Goal: Task Accomplishment & Management: Use online tool/utility

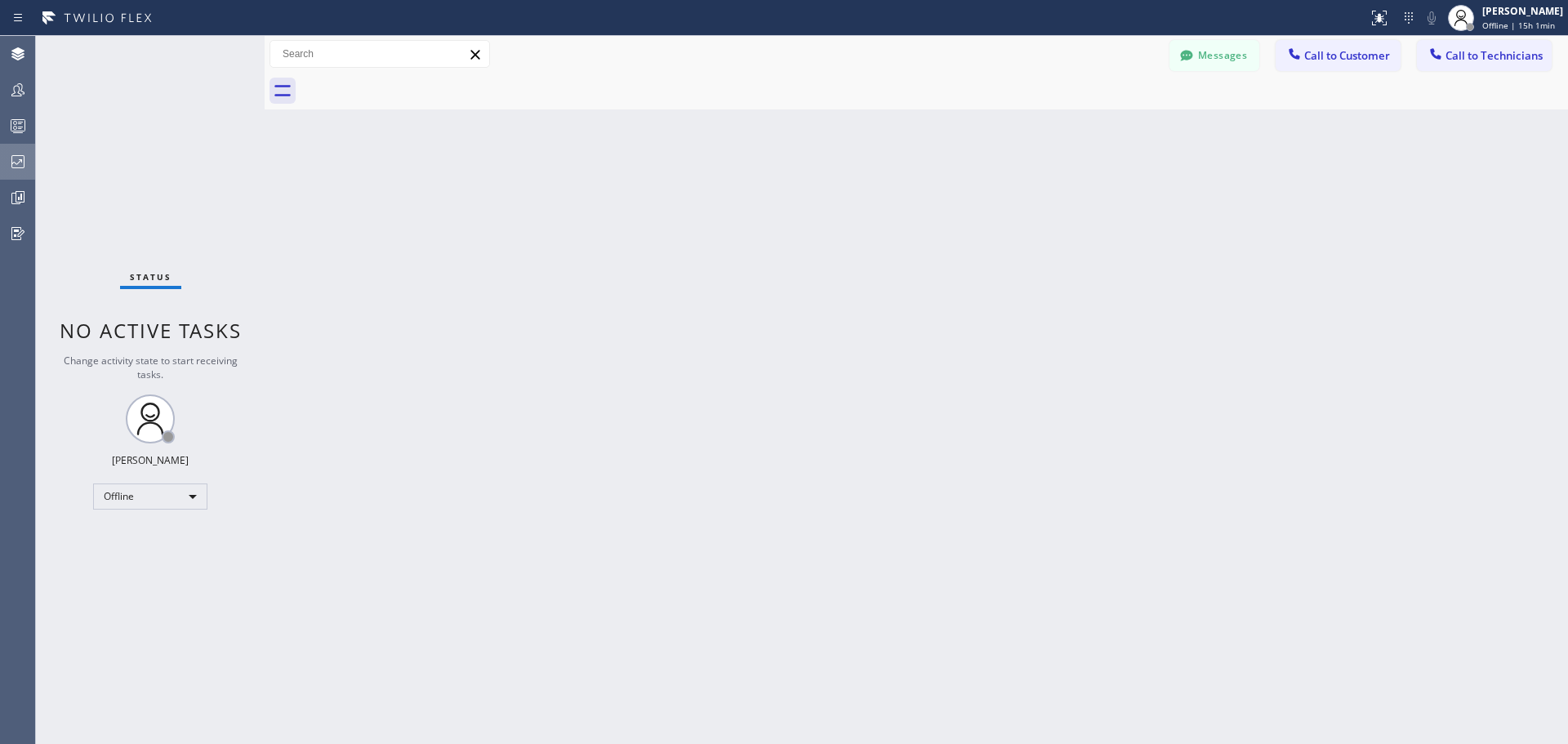
click at [17, 154] on icon at bounding box center [18, 161] width 20 height 20
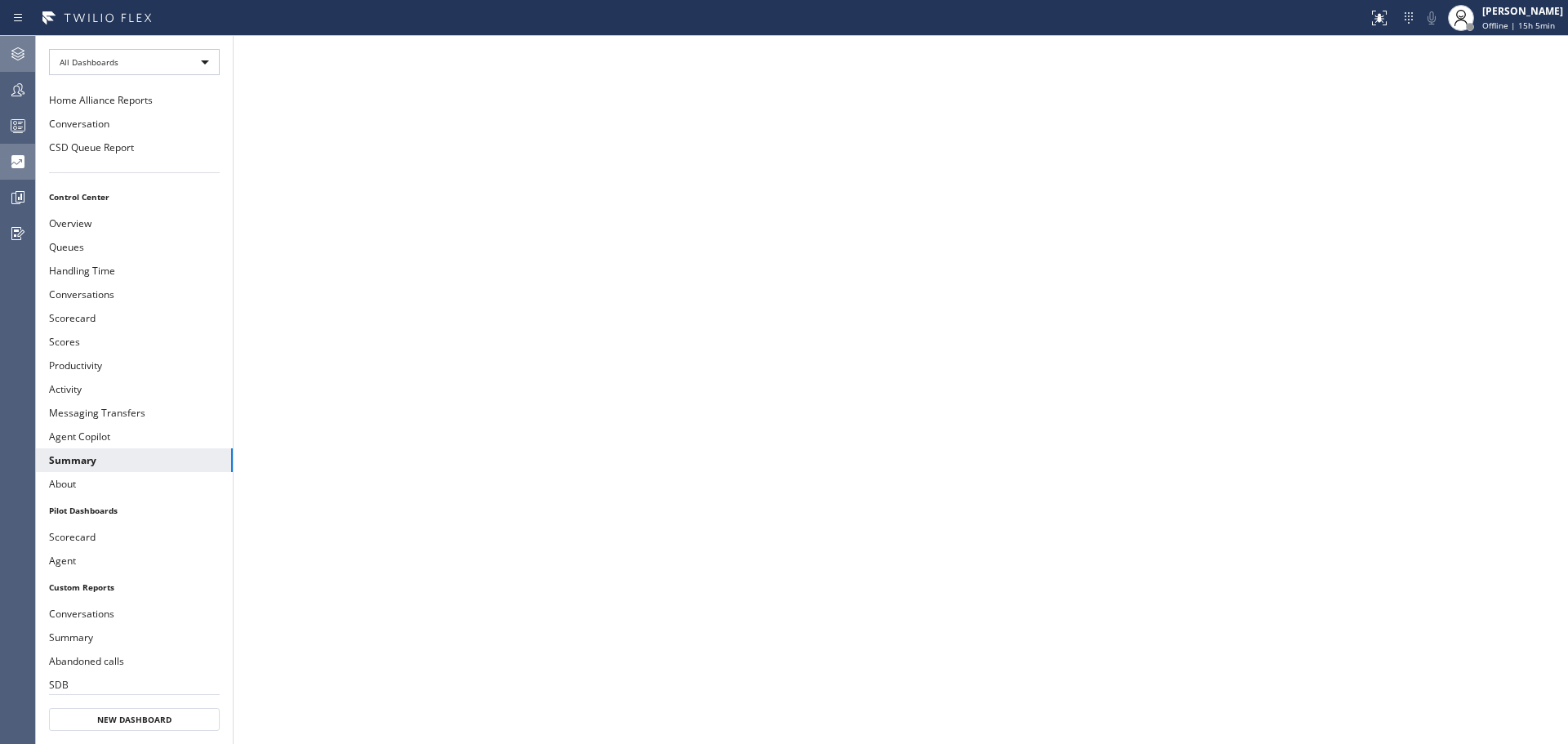
click at [25, 50] on icon at bounding box center [18, 53] width 20 height 20
